Goal: Task Accomplishment & Management: Manage account settings

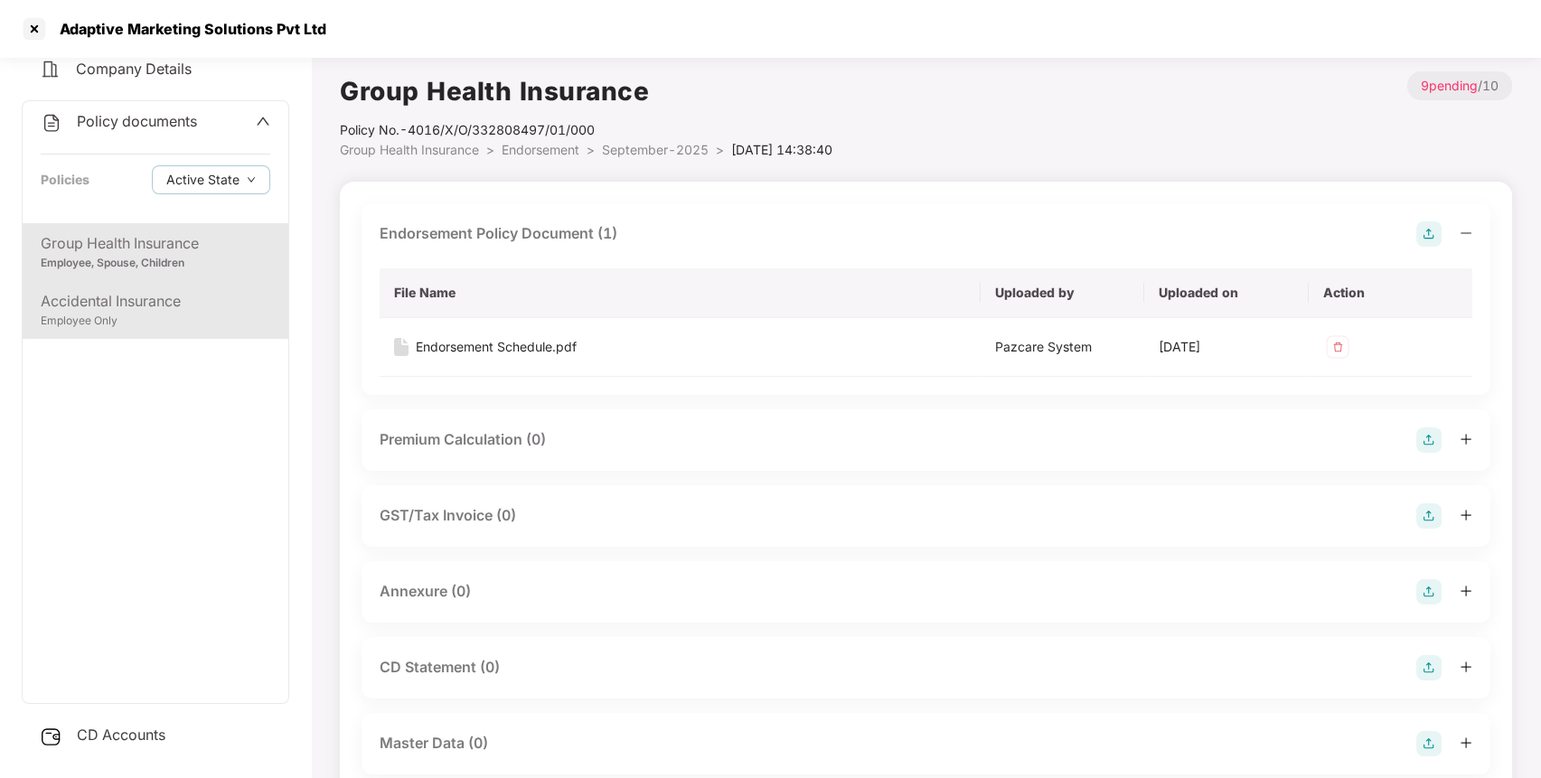
scroll to position [74, 0]
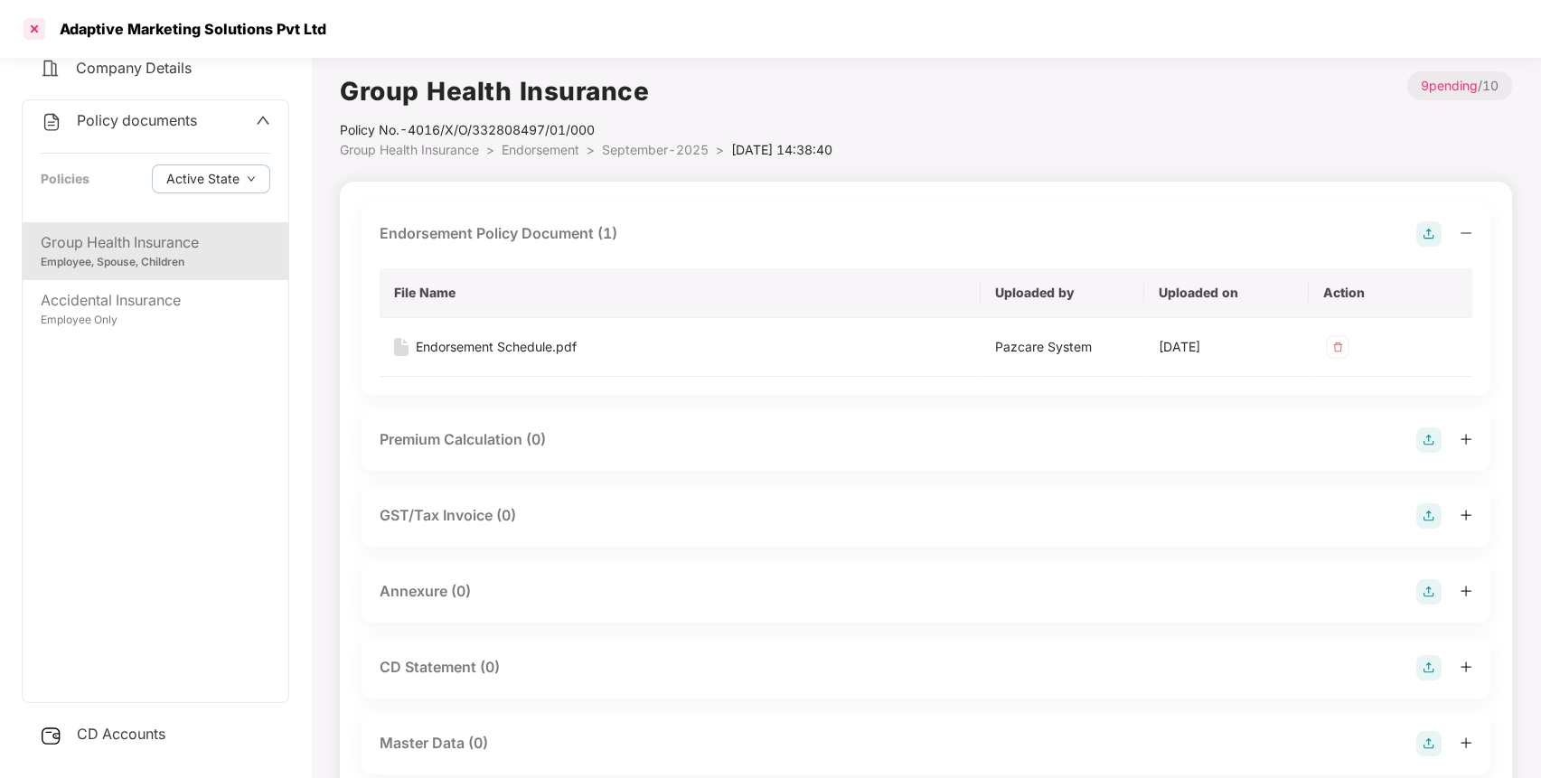
click at [41, 36] on div at bounding box center [34, 28] width 29 height 29
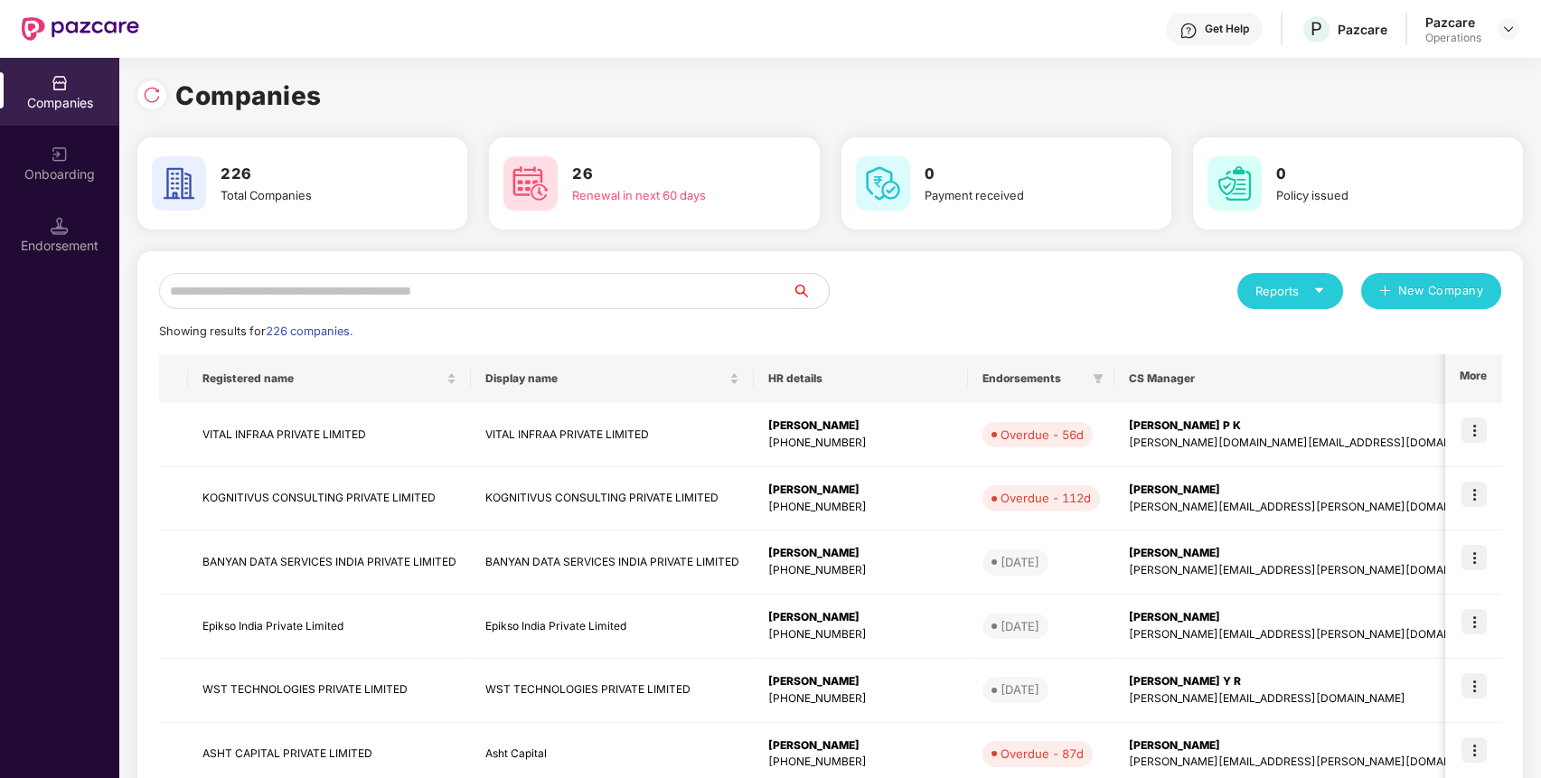
click at [691, 277] on input "text" at bounding box center [476, 291] width 634 height 36
paste input "**********"
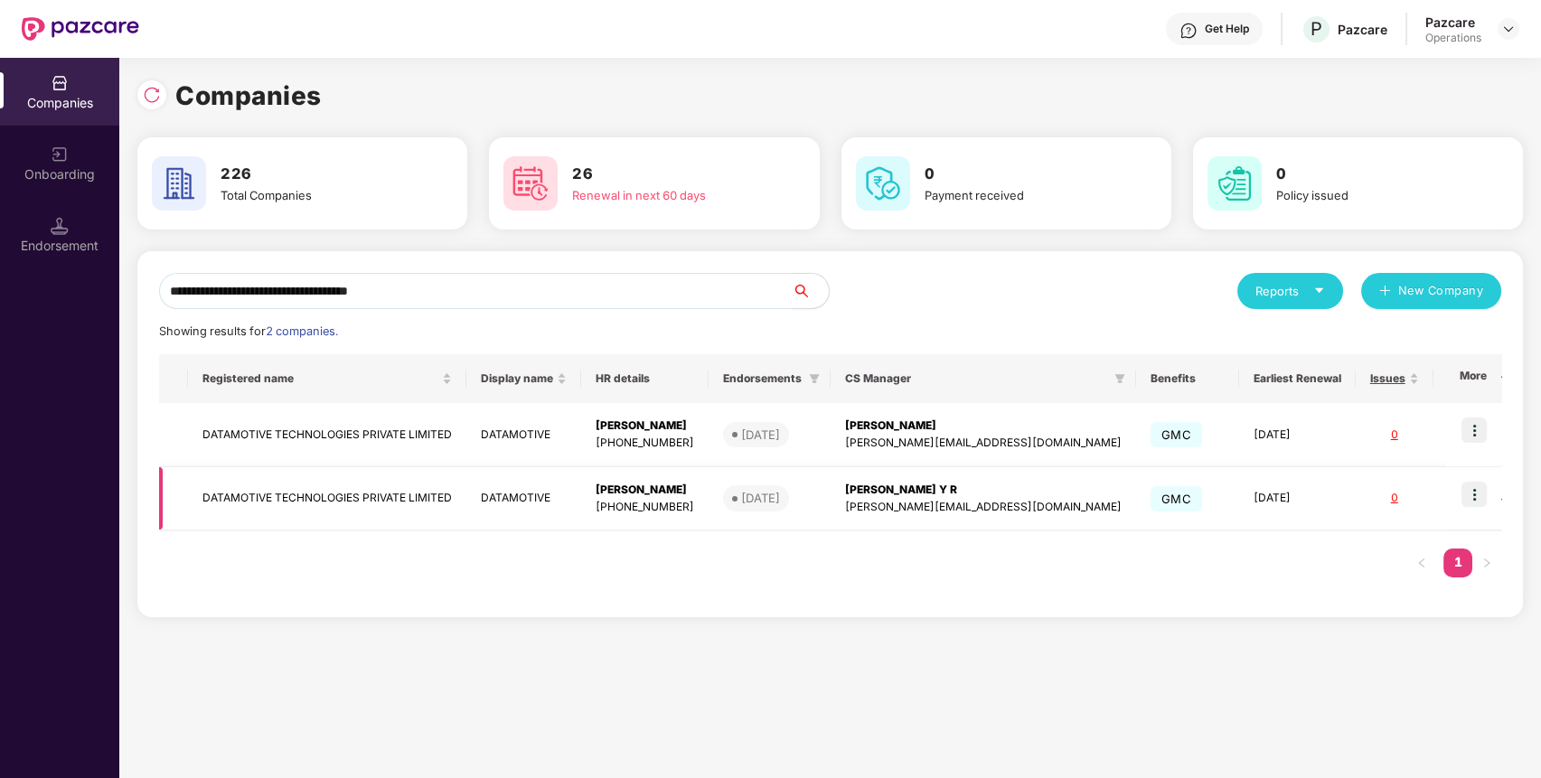
type input "**********"
click at [352, 472] on td "DATAMOTIVE TECHNOLOGIES PRIVATE LIMITED" at bounding box center [327, 499] width 278 height 64
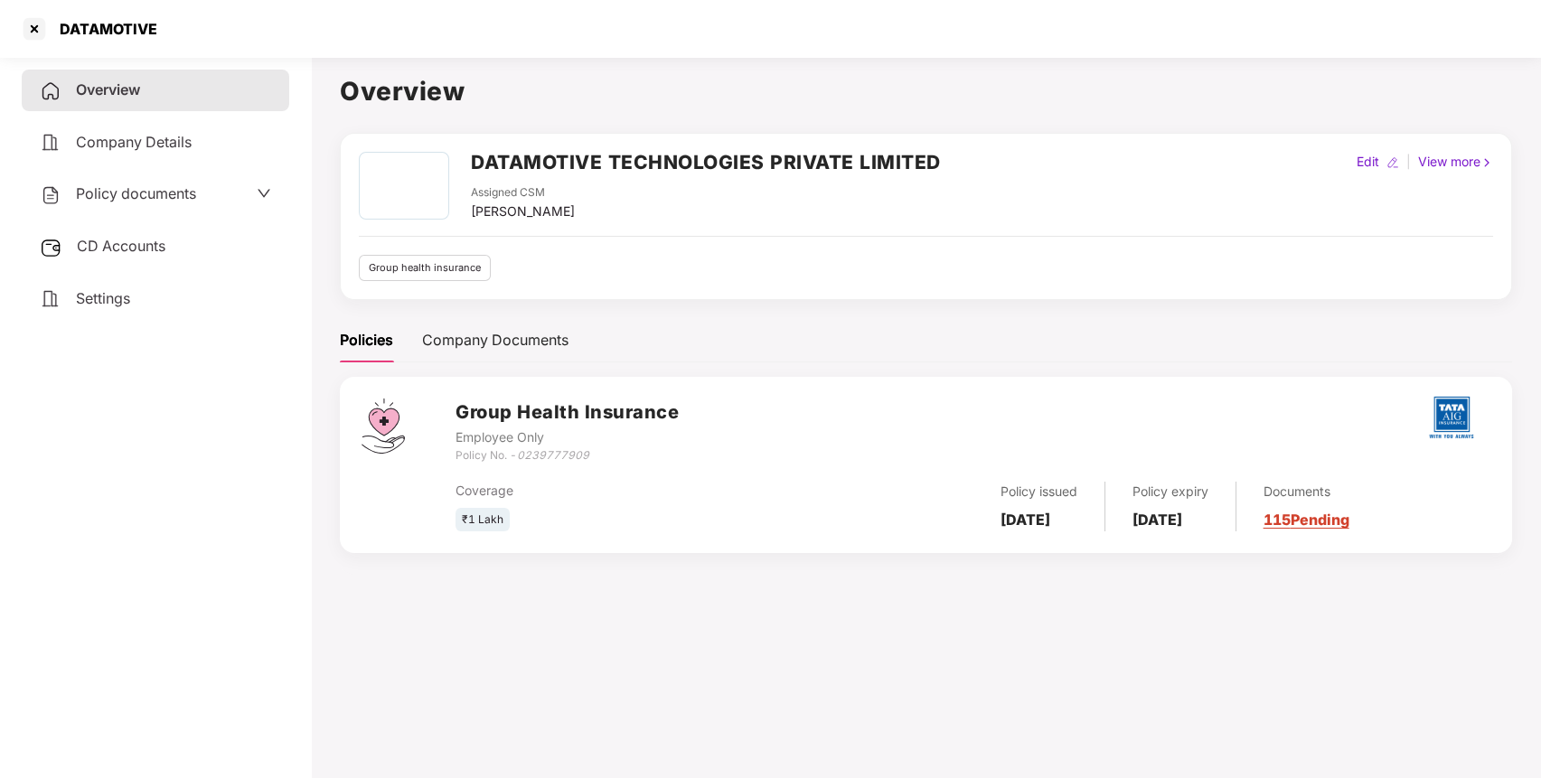
click at [131, 241] on span "CD Accounts" at bounding box center [121, 246] width 89 height 18
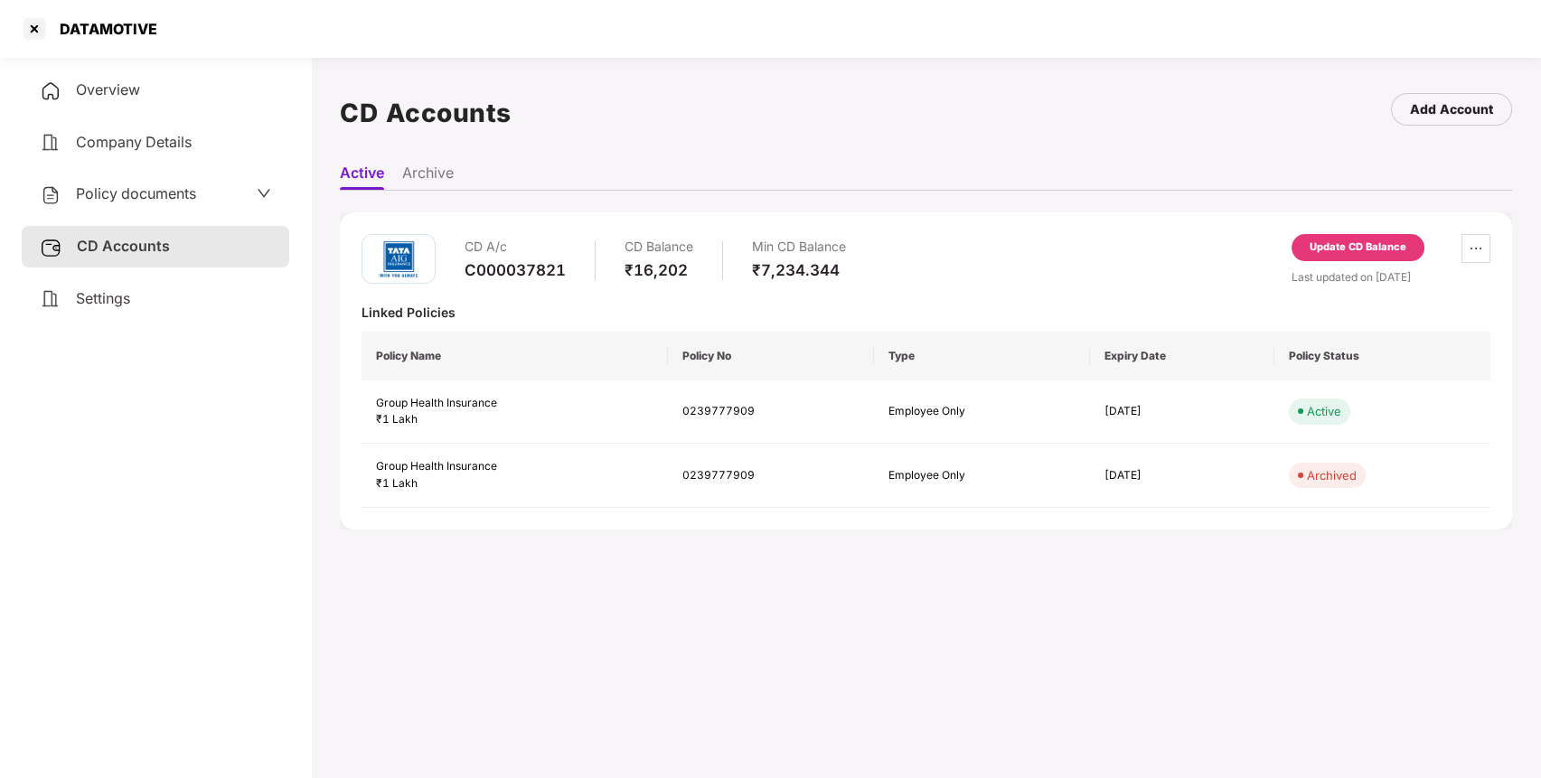
click at [1344, 240] on div "Update CD Balance" at bounding box center [1358, 248] width 97 height 16
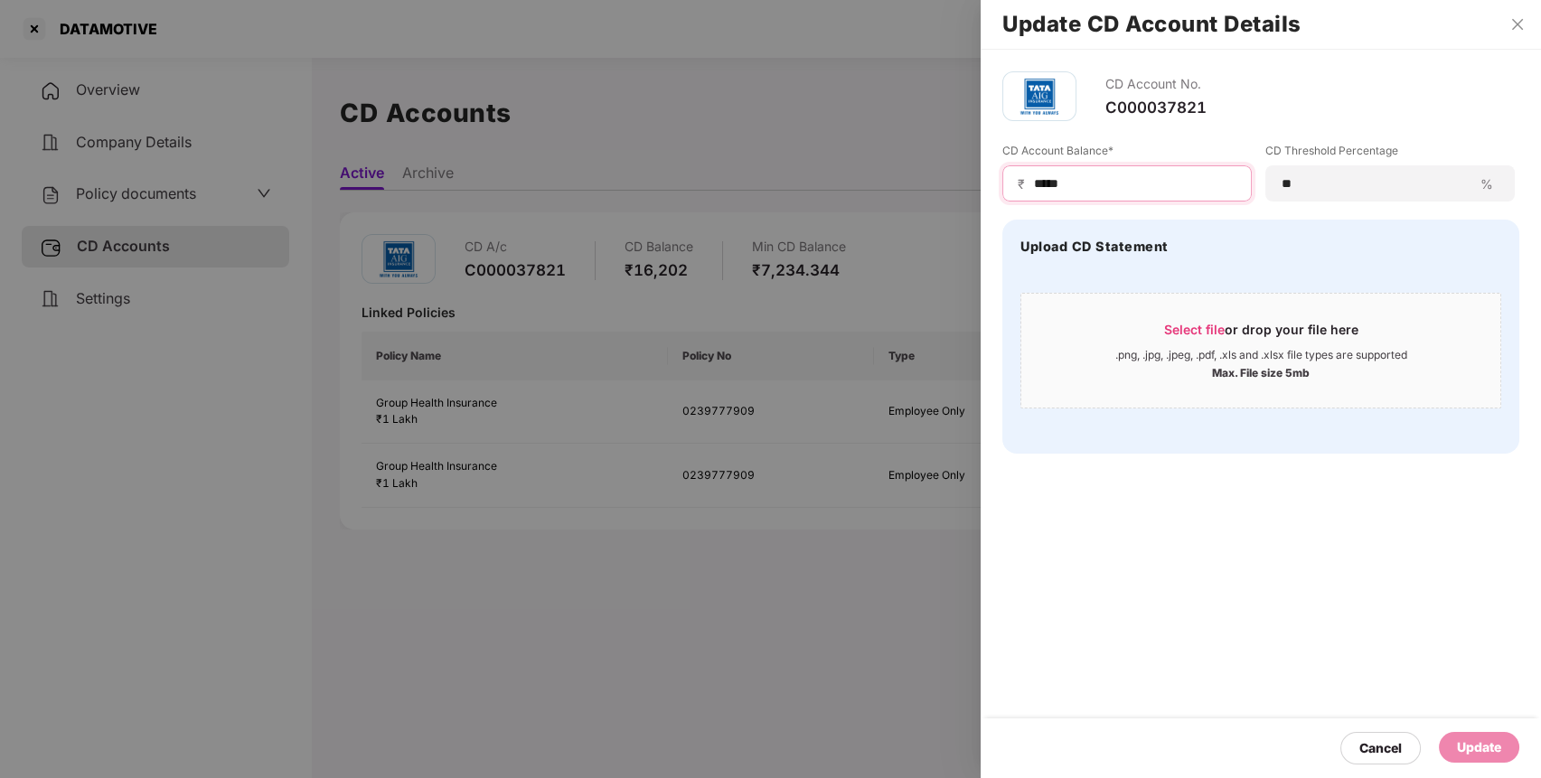
click at [1095, 174] on input "*****" at bounding box center [1134, 183] width 204 height 19
type input "*****"
click at [1479, 741] on div "Update" at bounding box center [1479, 747] width 44 height 20
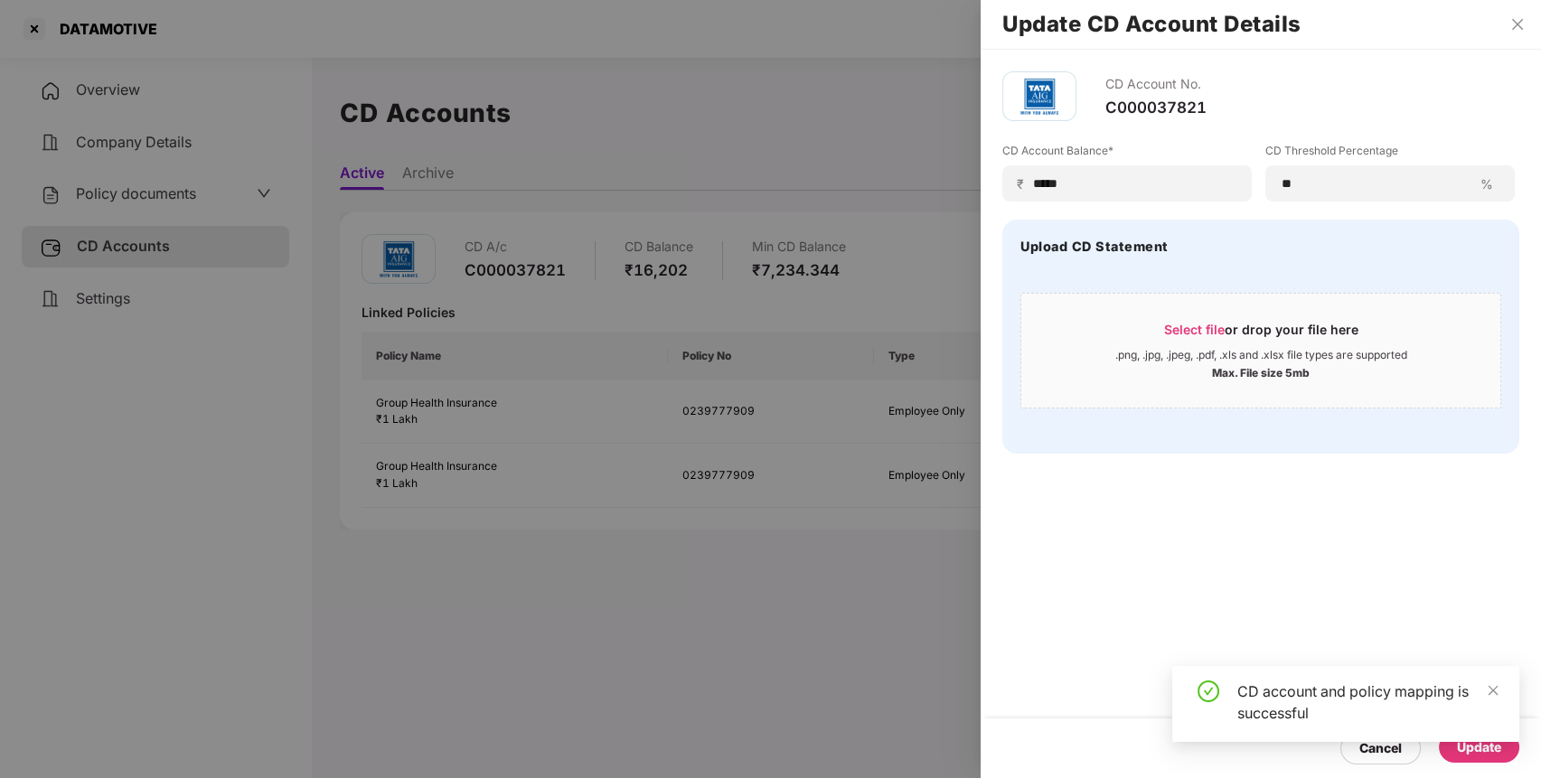
click at [616, 306] on div at bounding box center [770, 389] width 1541 height 778
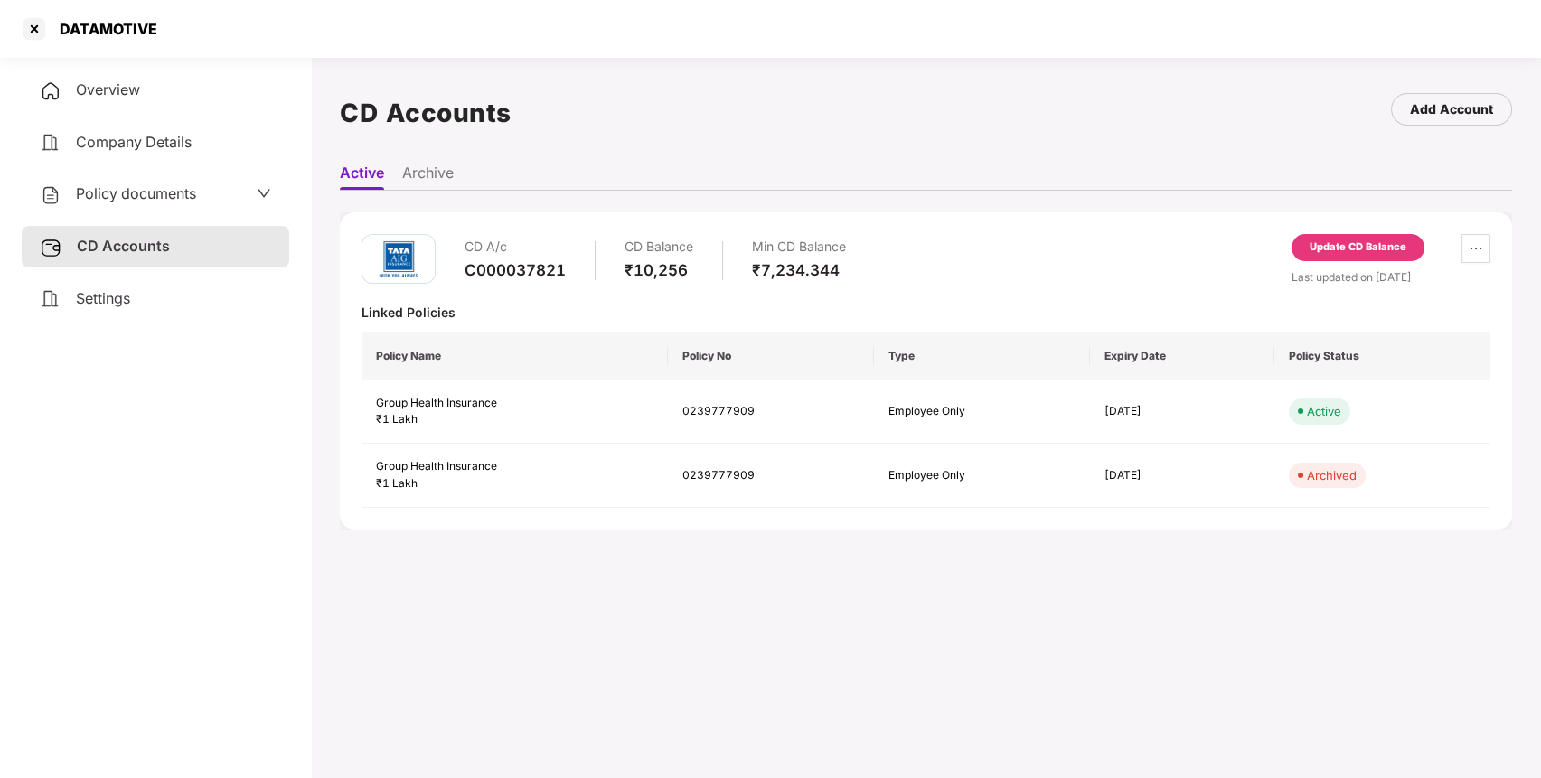
click at [123, 194] on span "Policy documents" at bounding box center [136, 193] width 120 height 18
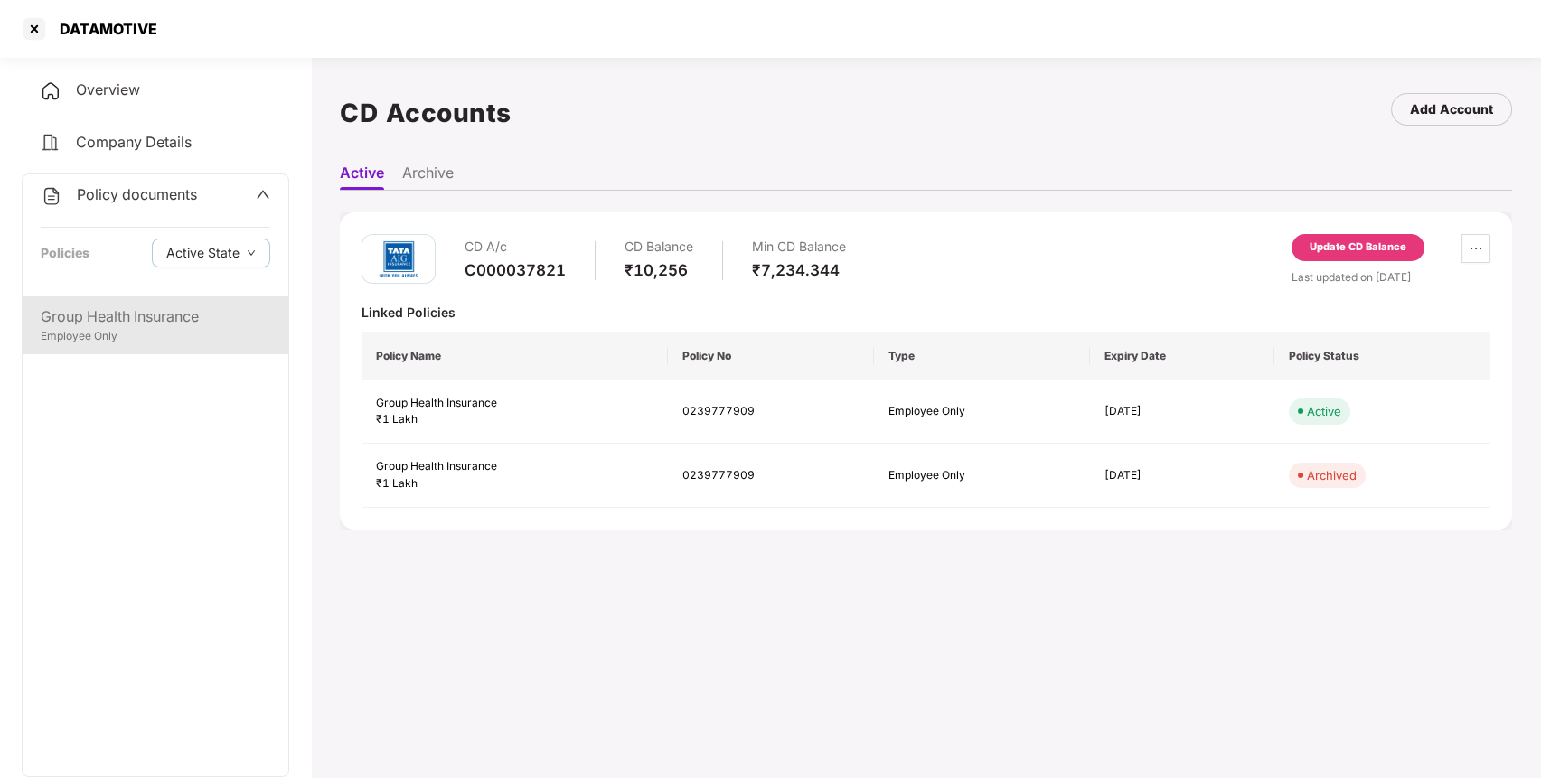
click at [122, 310] on div "Group Health Insurance" at bounding box center [156, 316] width 230 height 23
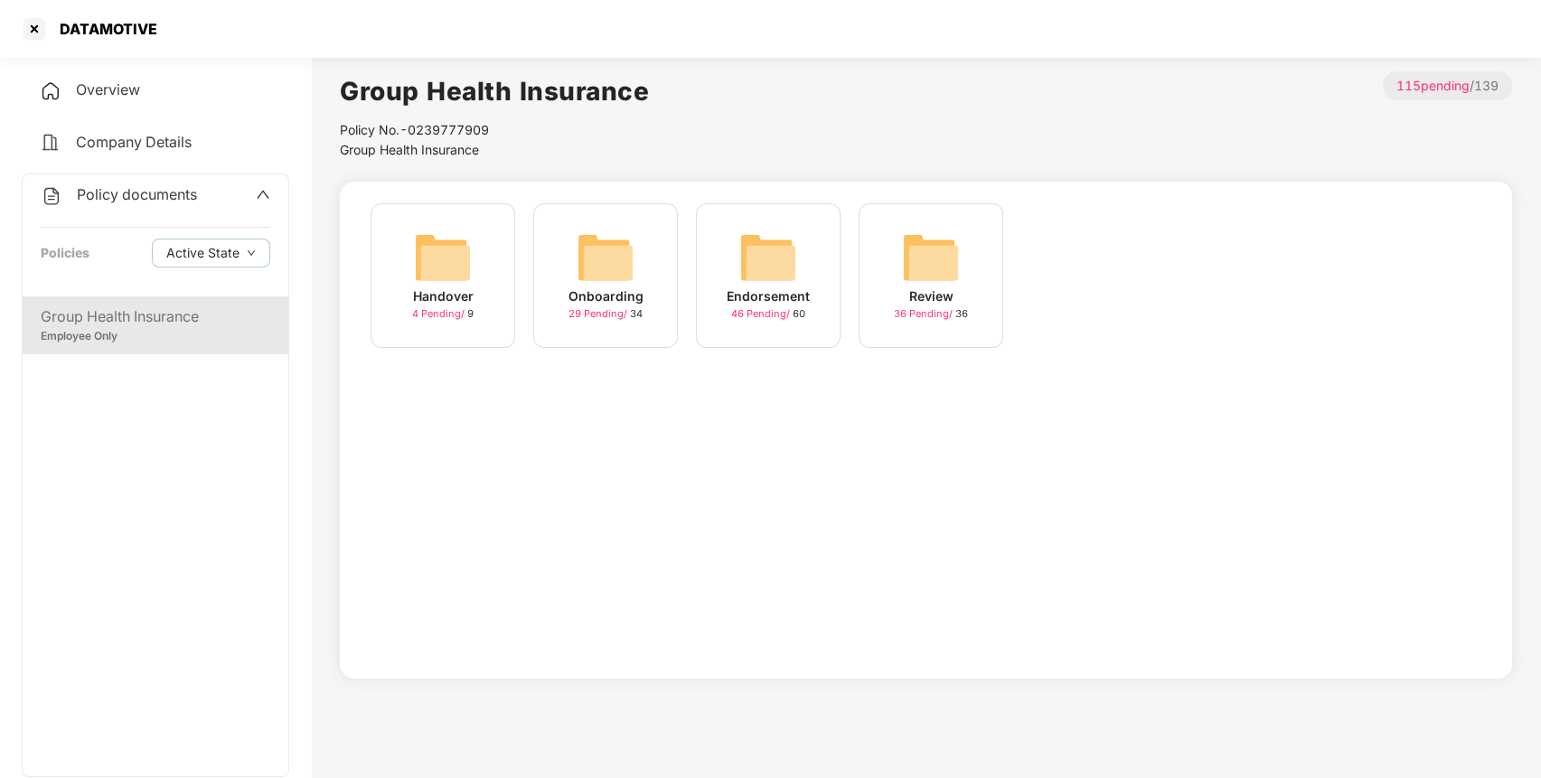
click at [752, 258] on img at bounding box center [768, 258] width 58 height 58
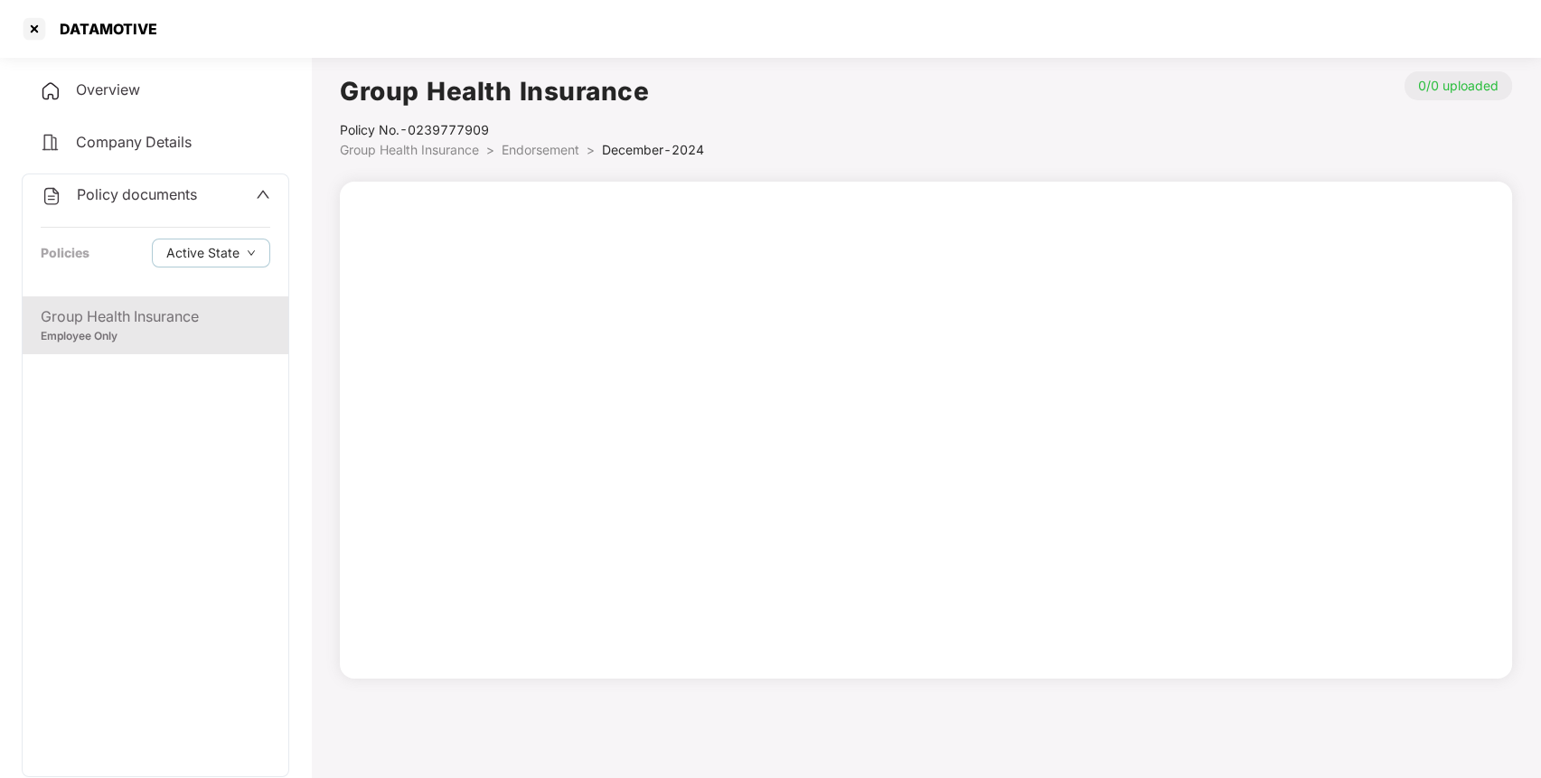
click at [403, 150] on span "Group Health Insurance" at bounding box center [409, 149] width 139 height 15
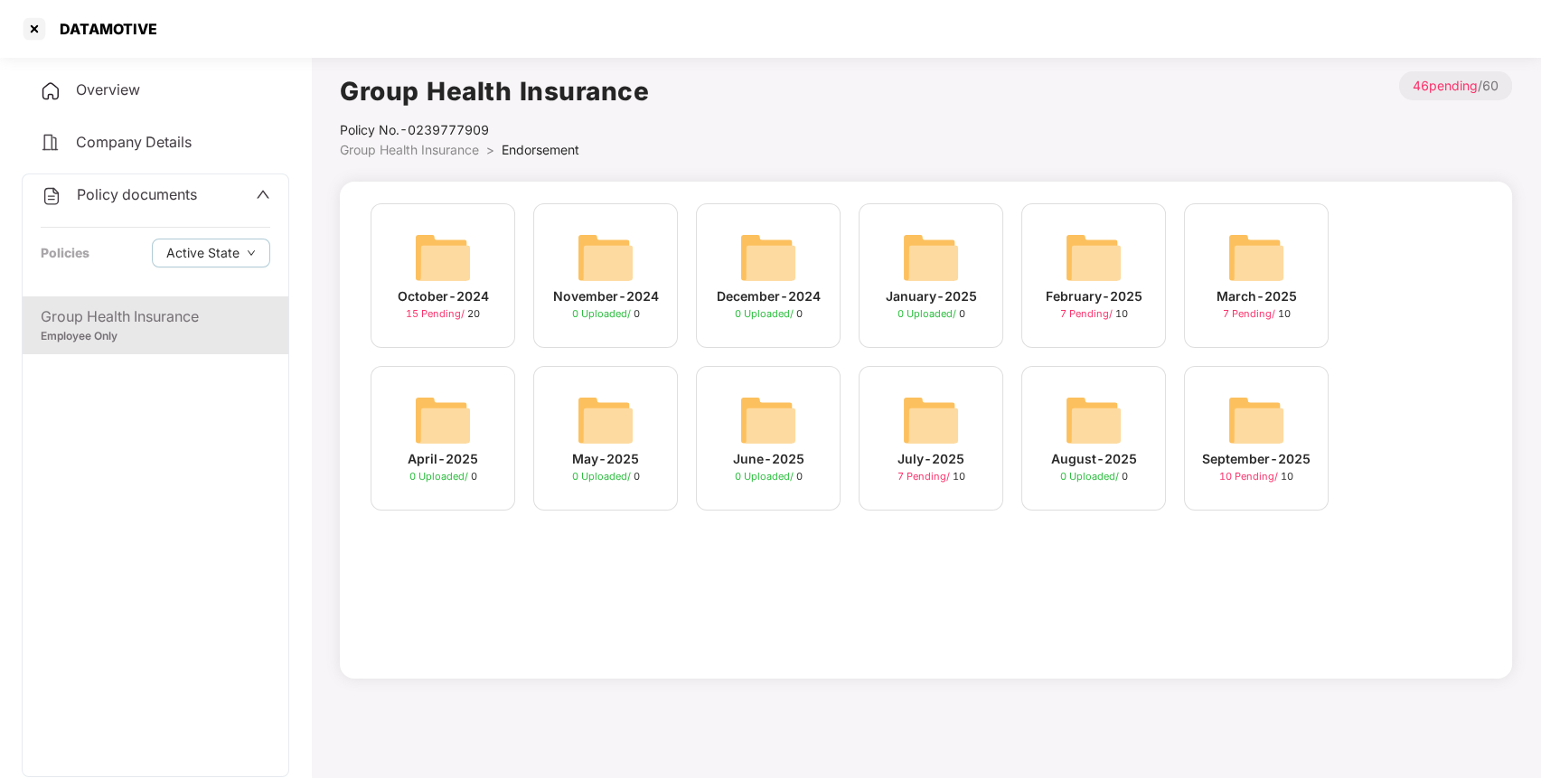
click at [1255, 427] on img at bounding box center [1256, 420] width 58 height 58
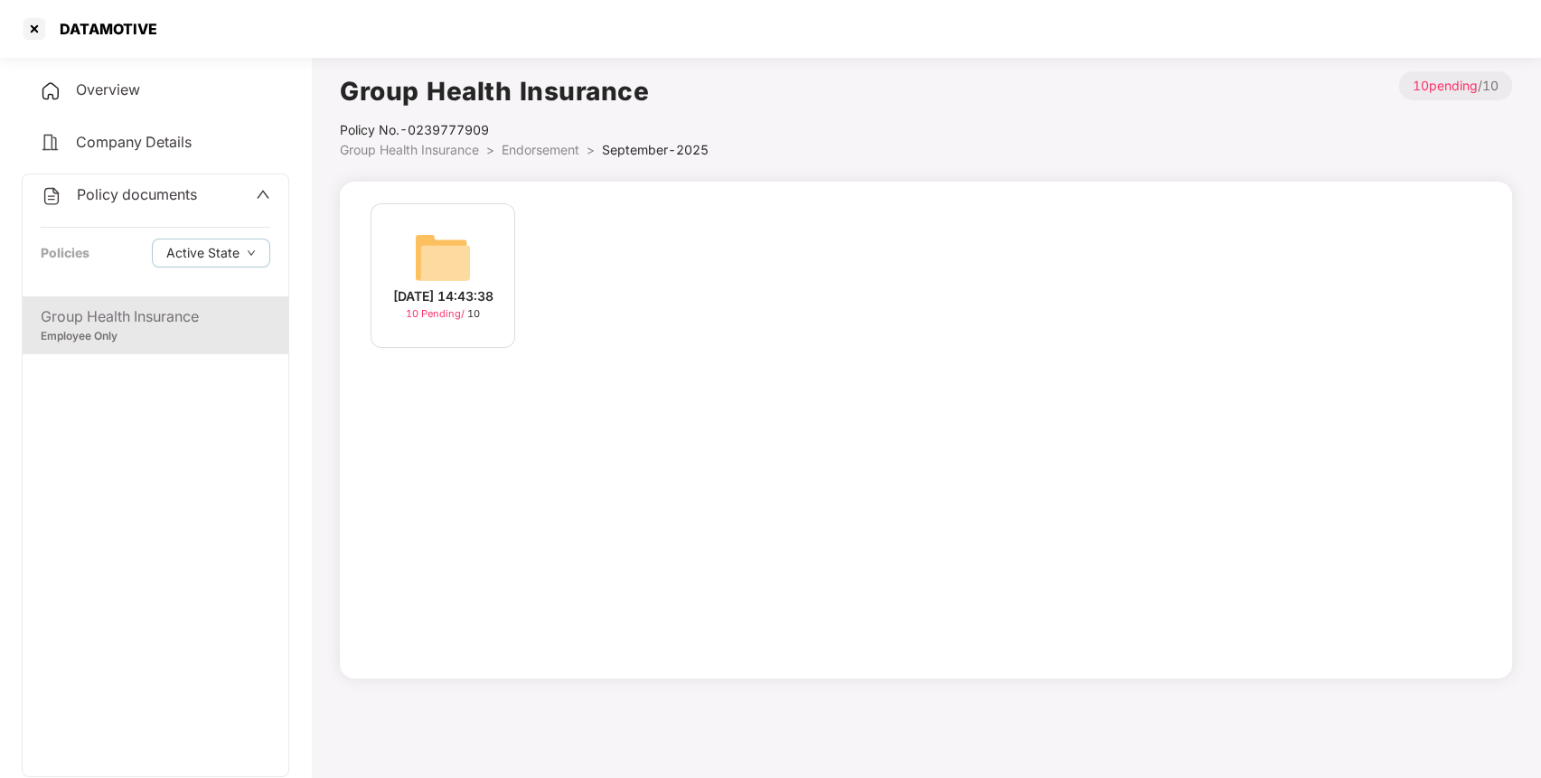
click at [456, 257] on img at bounding box center [443, 258] width 58 height 58
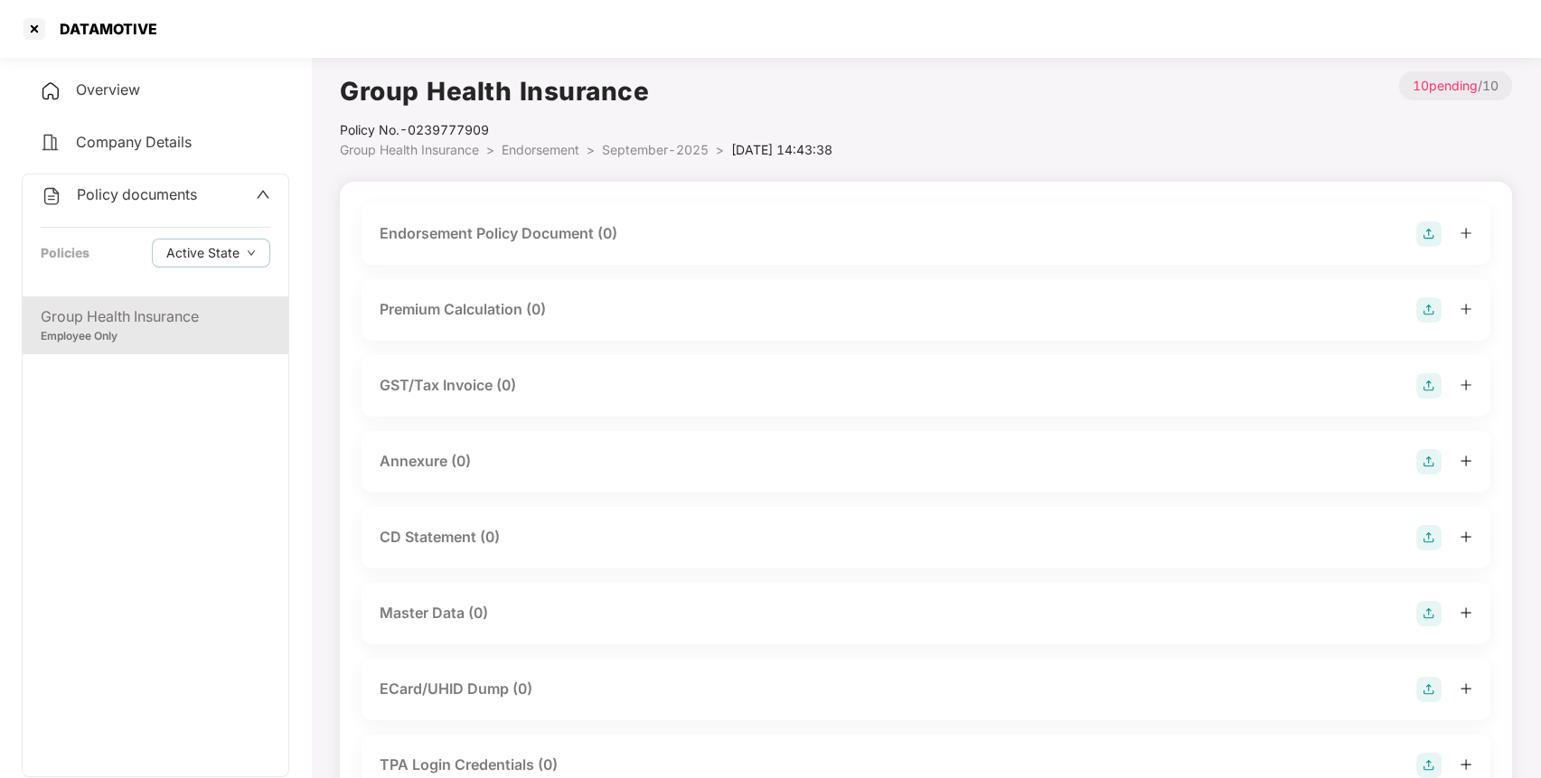
click at [1431, 230] on img at bounding box center [1428, 233] width 25 height 25
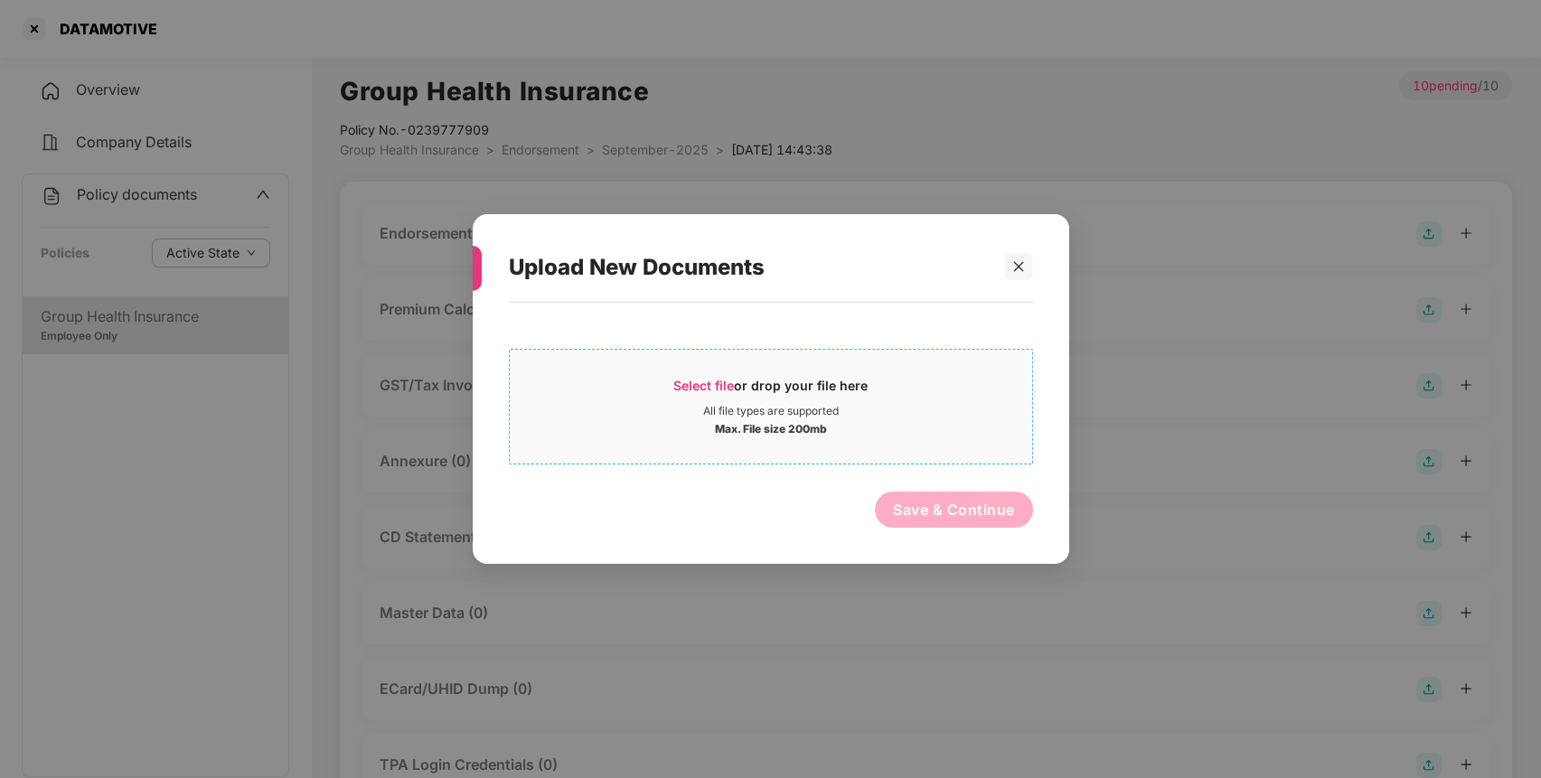
click at [705, 380] on span "Select file" at bounding box center [703, 385] width 61 height 15
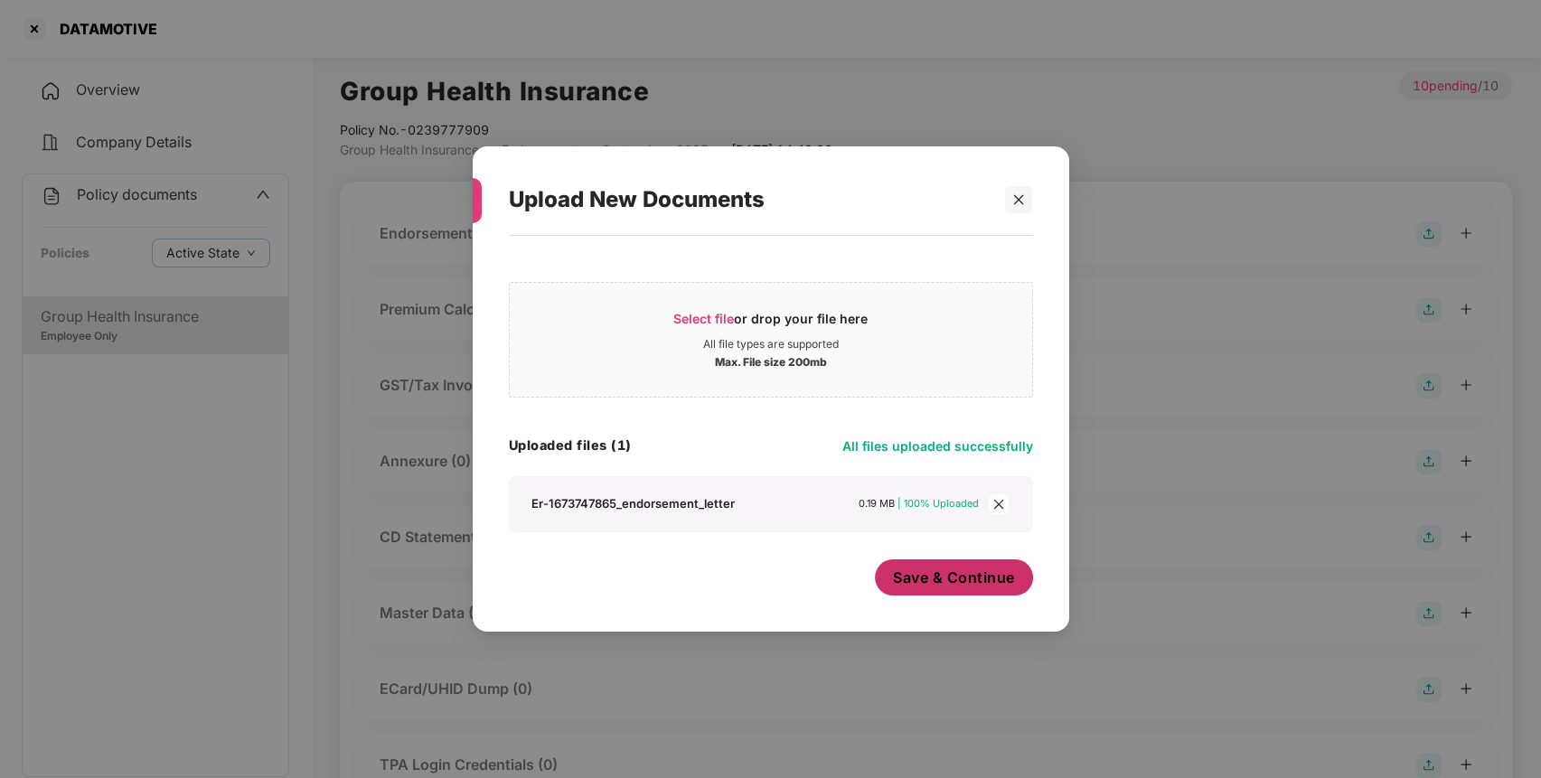
click at [921, 570] on span "Save & Continue" at bounding box center [954, 578] width 122 height 20
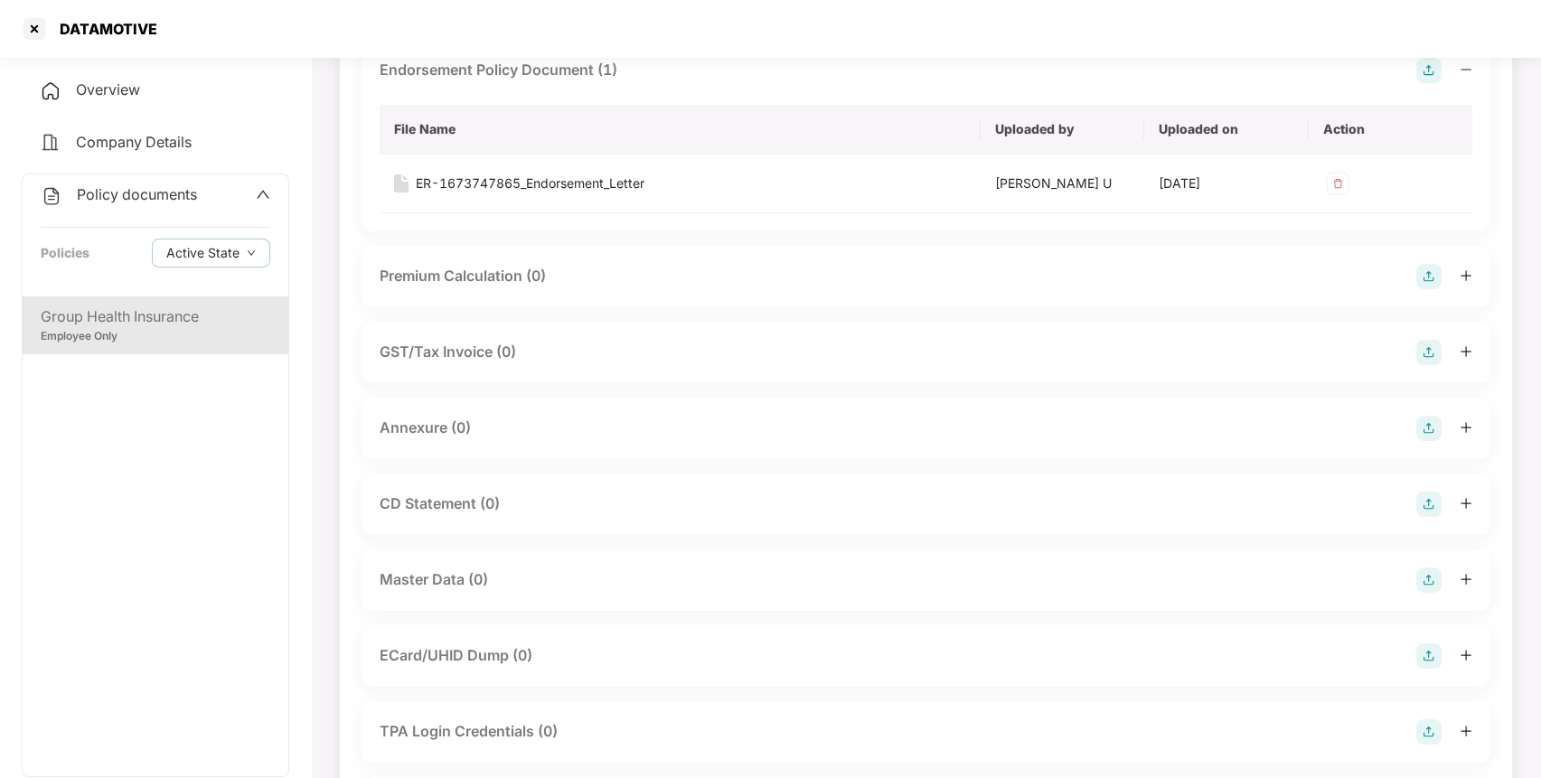
scroll to position [166, 0]
click at [1430, 429] on img at bounding box center [1428, 425] width 25 height 25
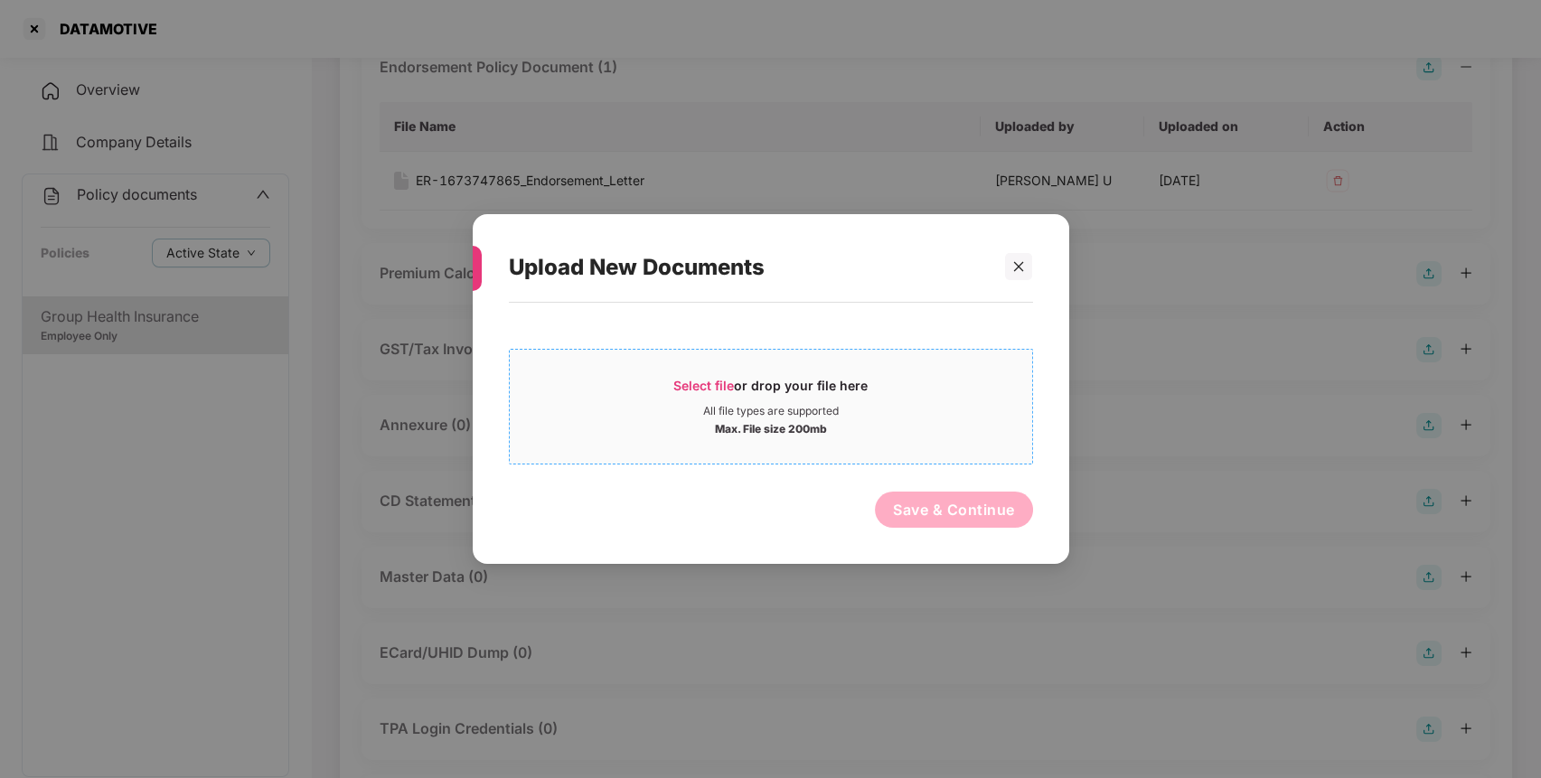
click at [675, 390] on span "Select file" at bounding box center [703, 385] width 61 height 15
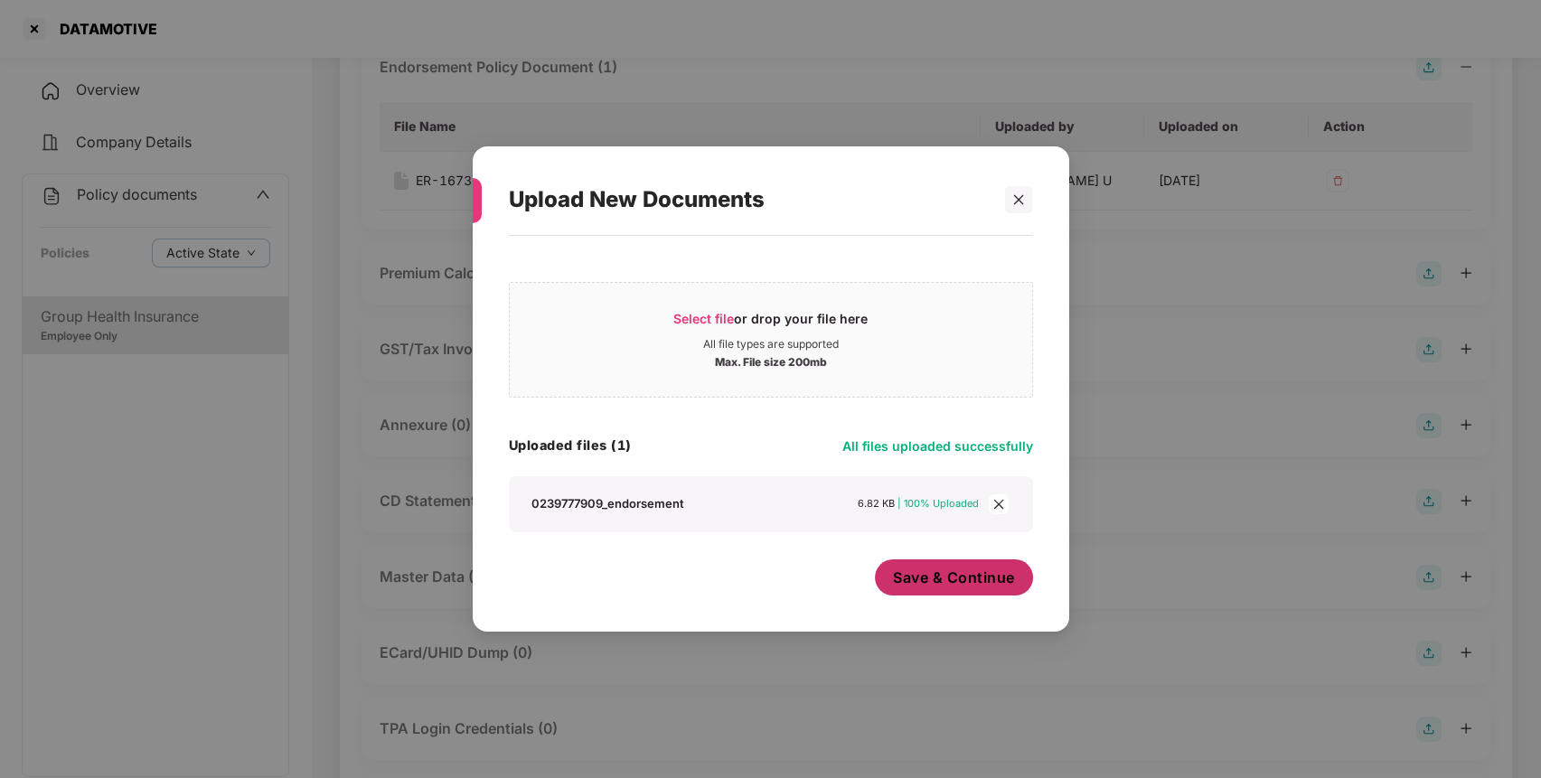
click at [957, 593] on button "Save & Continue" at bounding box center [954, 577] width 158 height 36
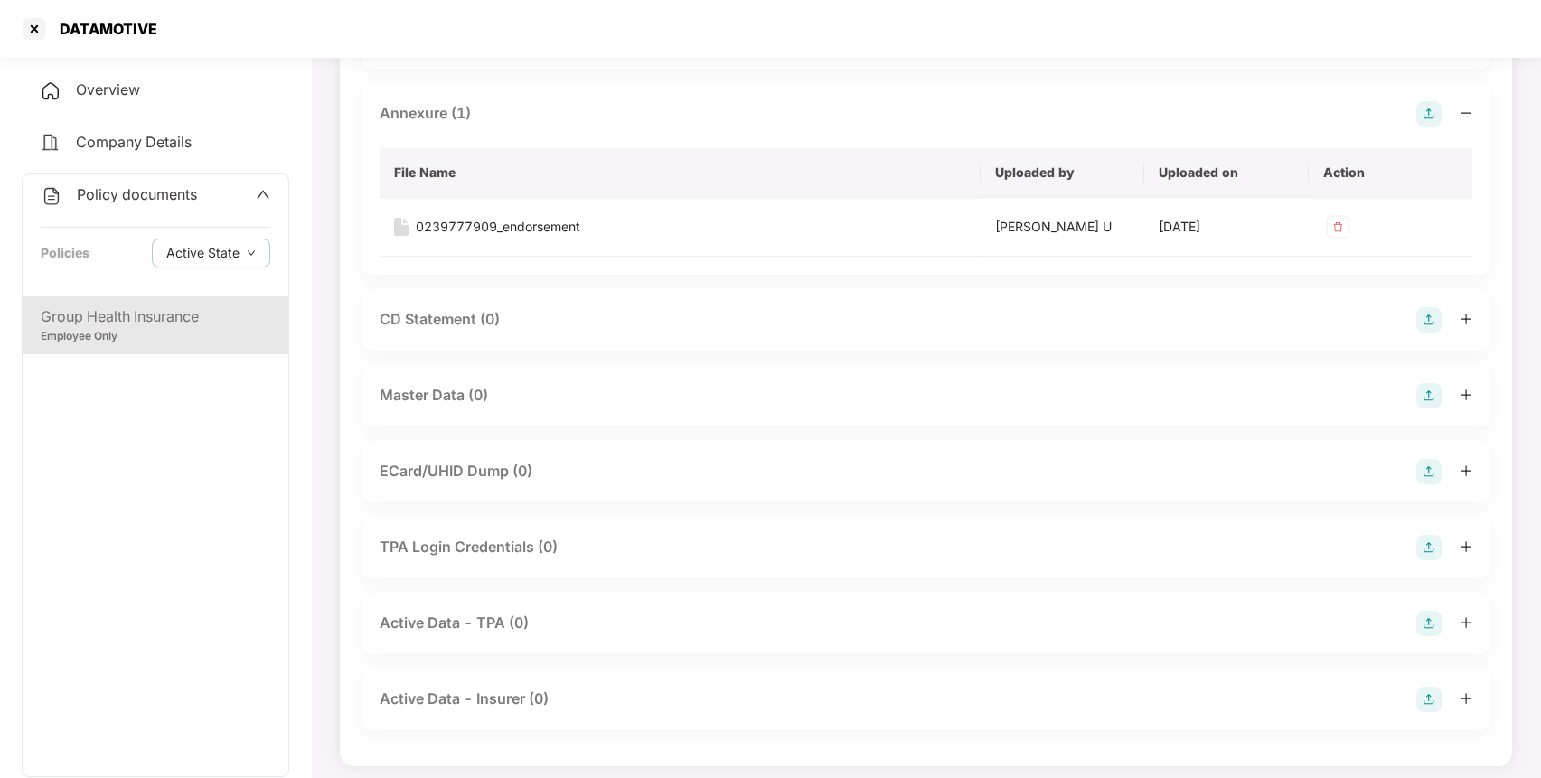
scroll to position [479, 0]
click at [1432, 389] on img at bounding box center [1428, 394] width 25 height 25
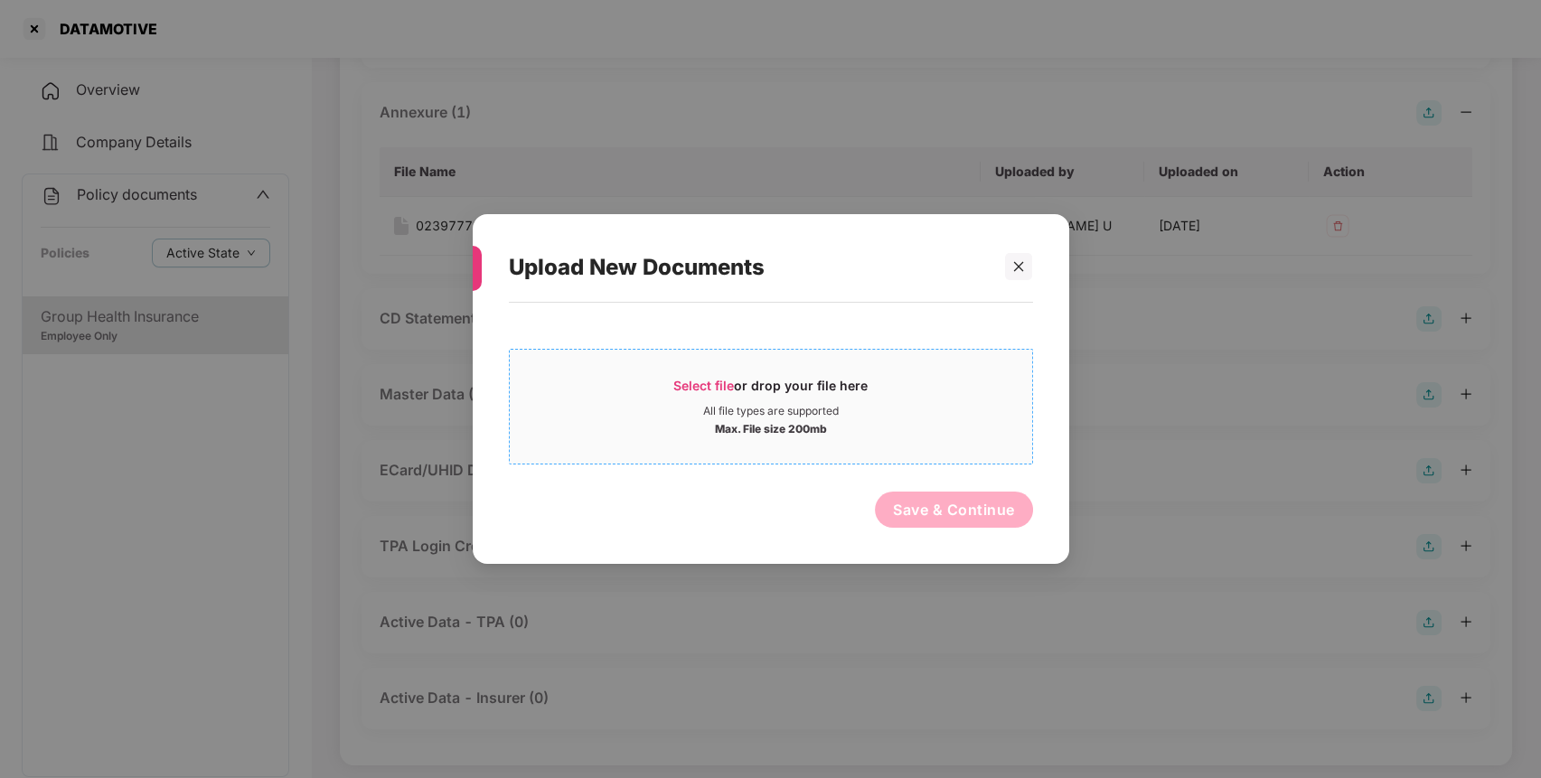
click at [695, 379] on span "Select file" at bounding box center [703, 385] width 61 height 15
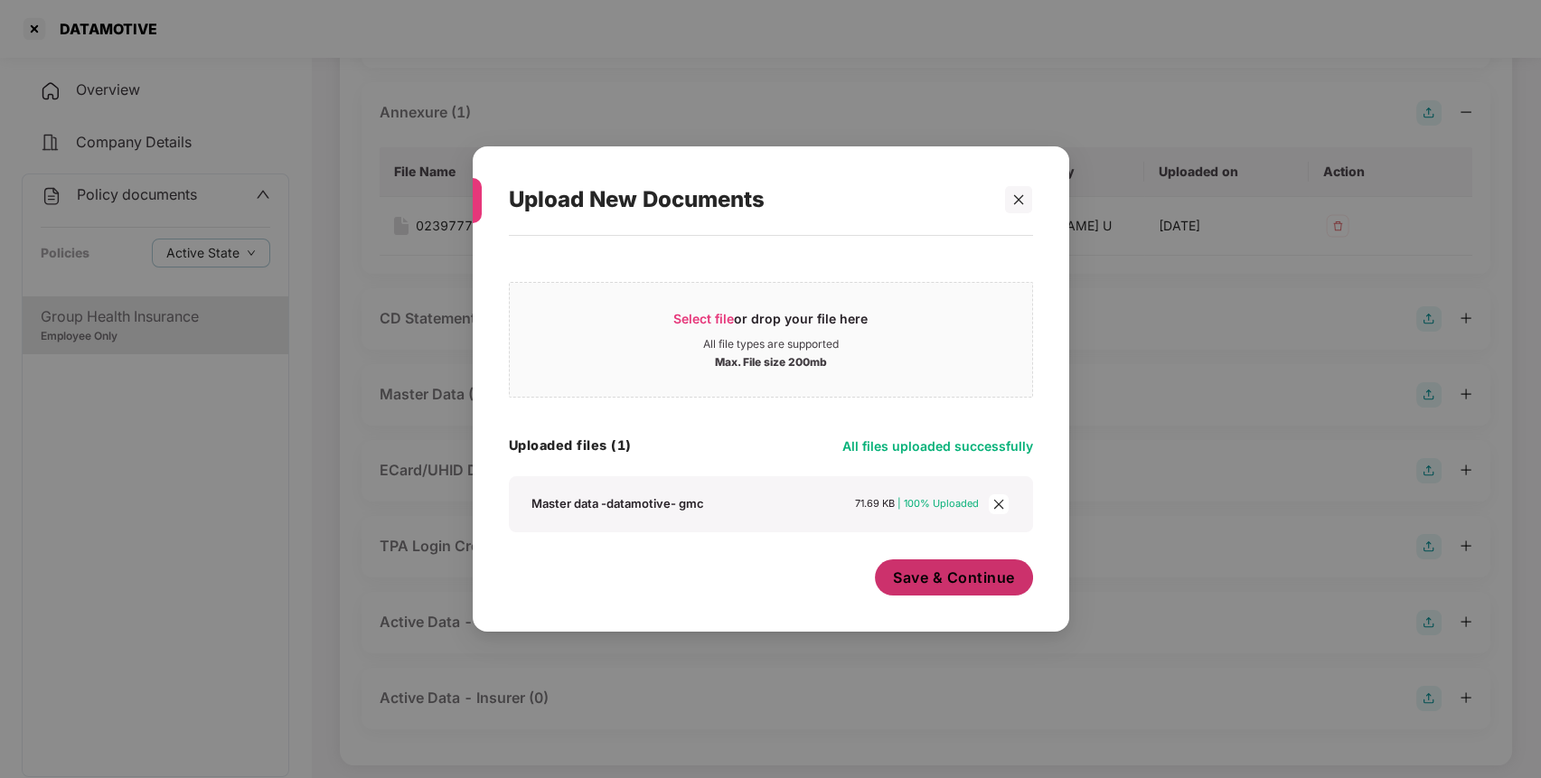
click at [938, 590] on button "Save & Continue" at bounding box center [954, 577] width 158 height 36
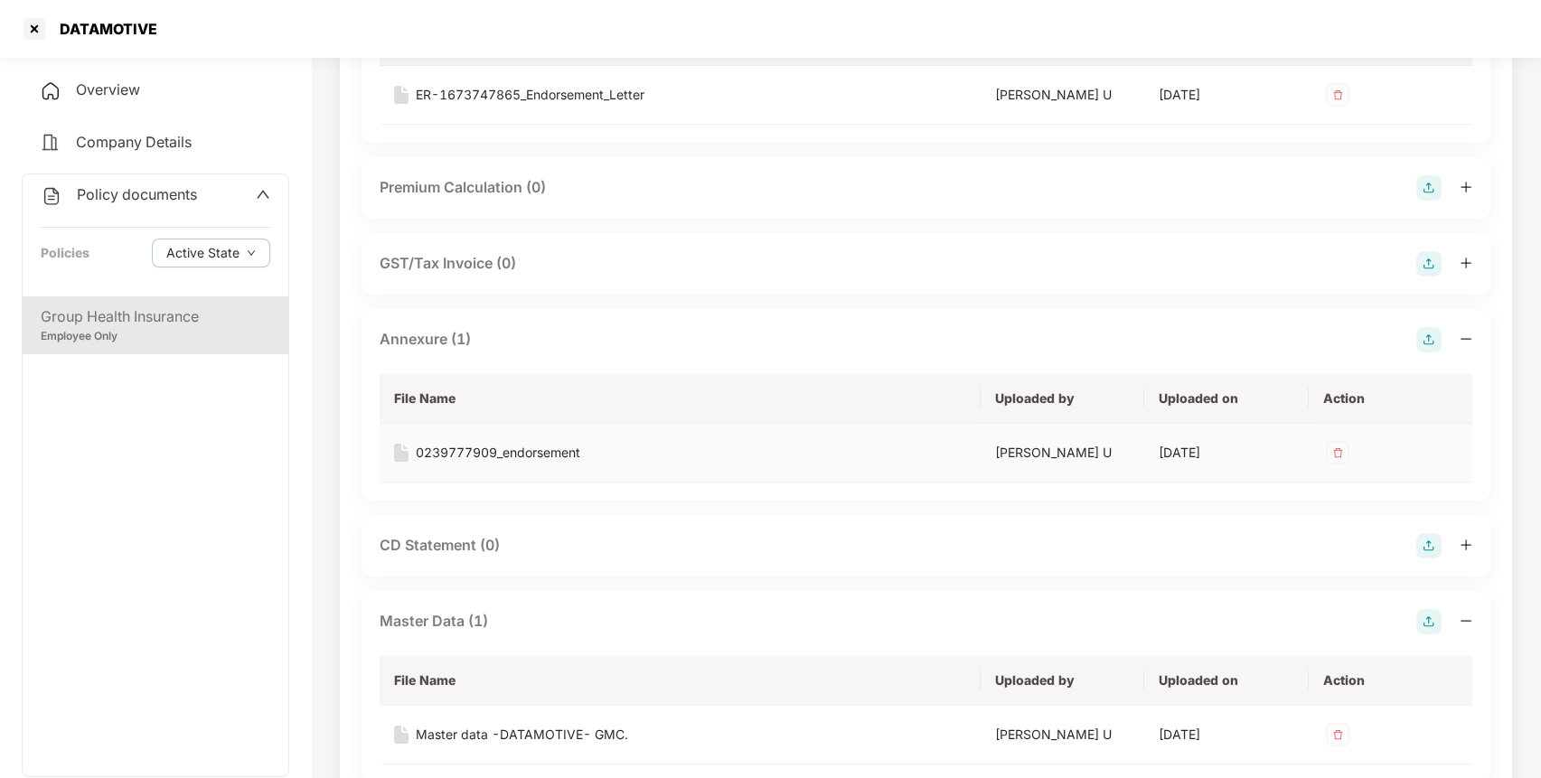
scroll to position [0, 0]
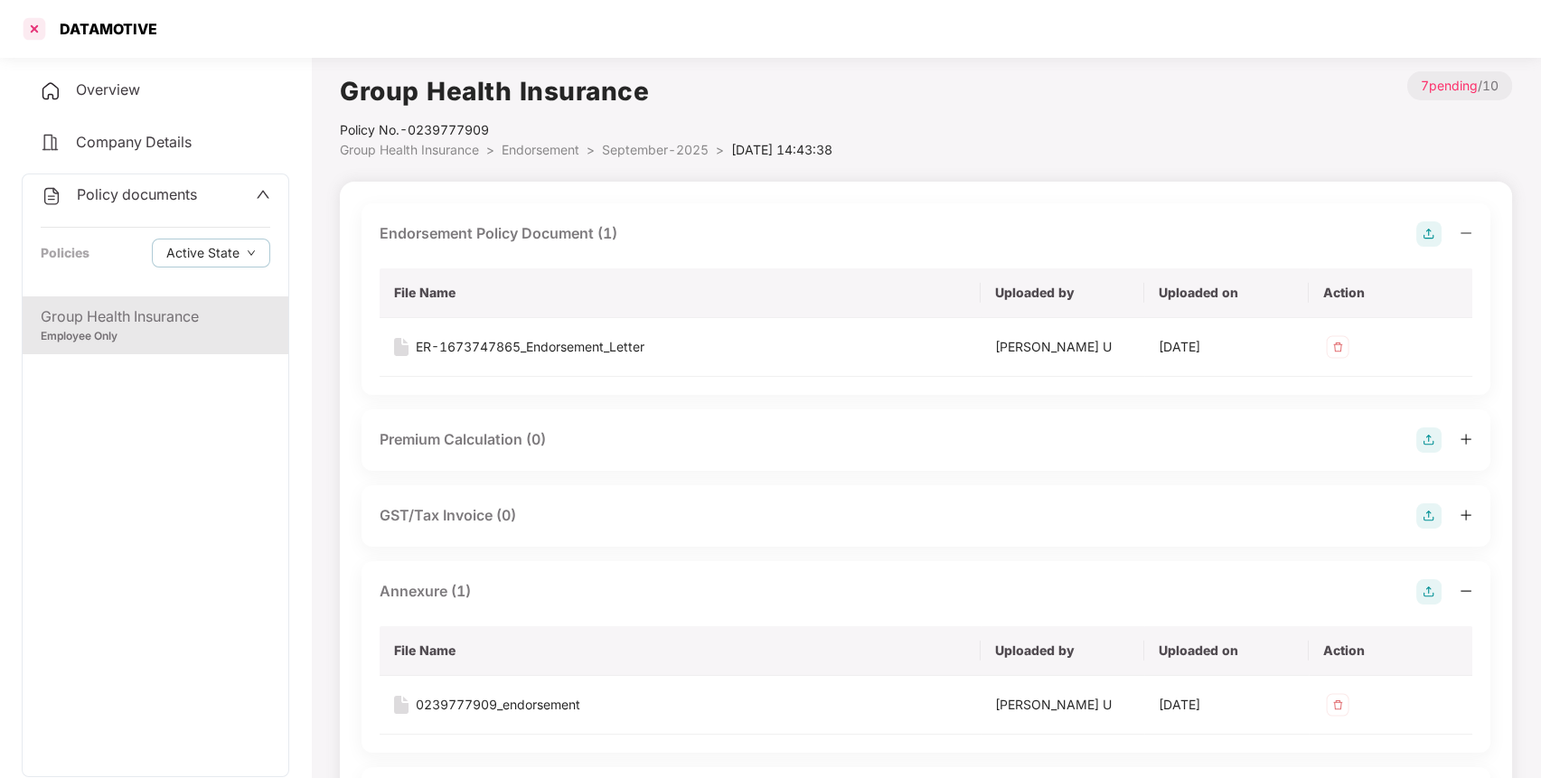
click at [38, 20] on div at bounding box center [34, 28] width 29 height 29
